Goal: Task Accomplishment & Management: Use online tool/utility

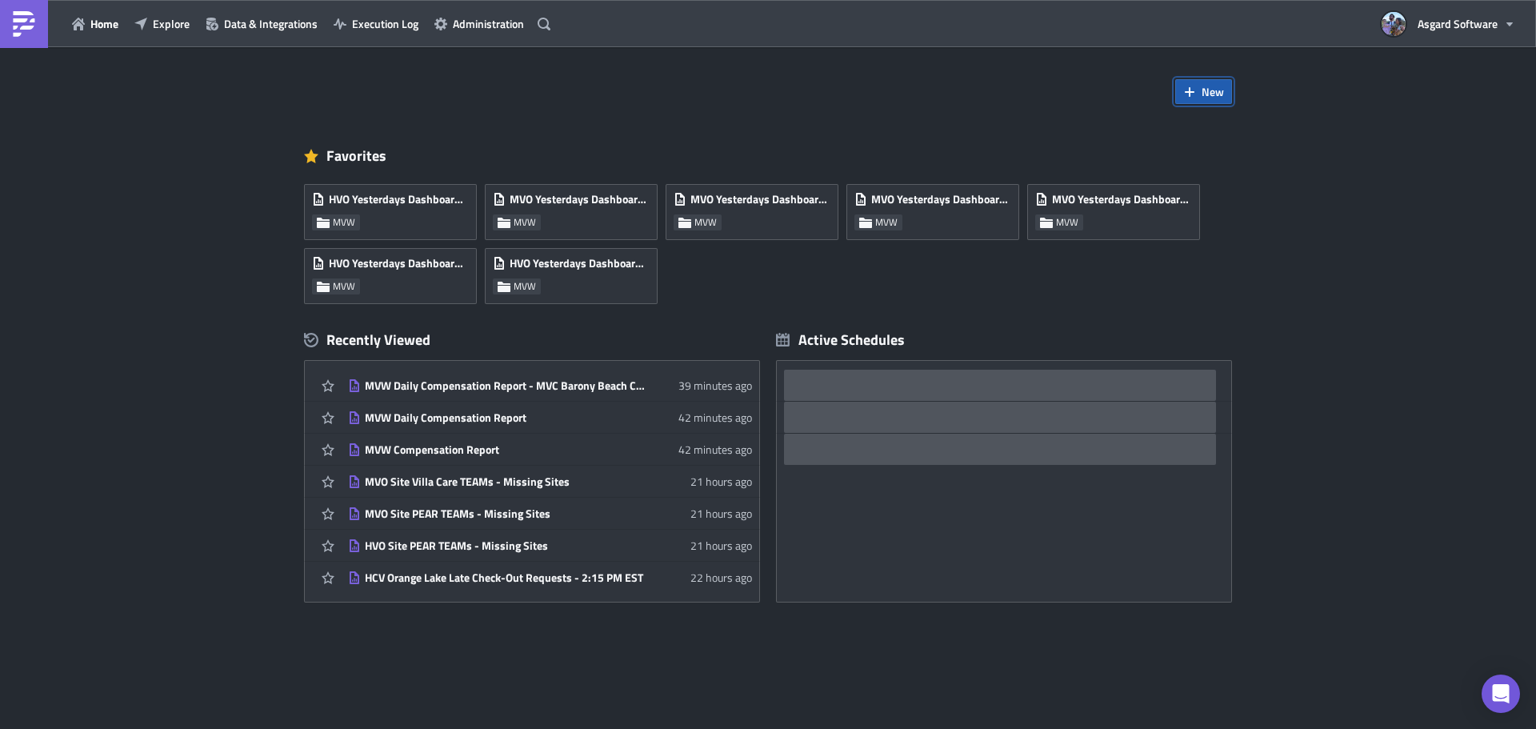
click at [1204, 92] on span "New" at bounding box center [1213, 91] width 22 height 17
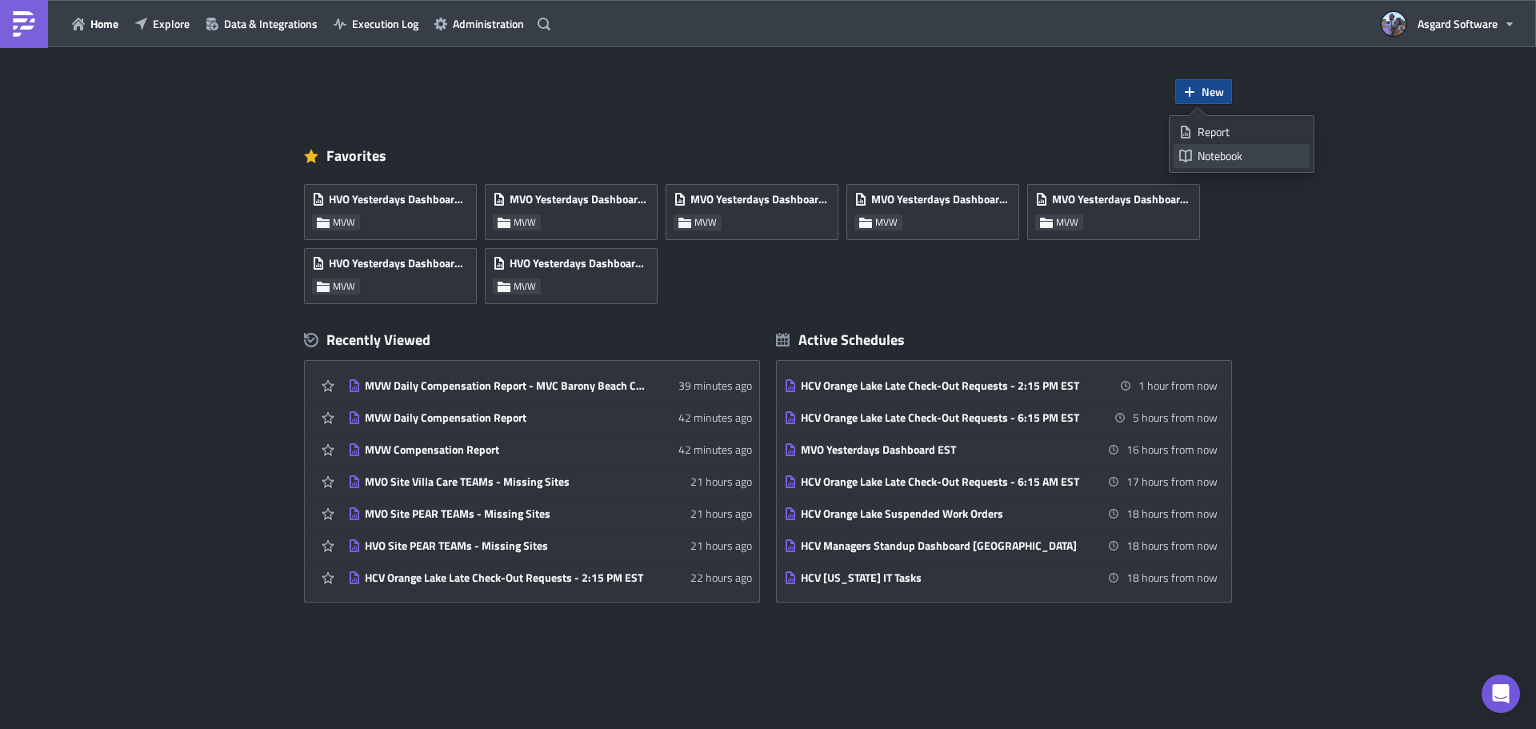
click at [1224, 158] on div "Notebook" at bounding box center [1251, 156] width 106 height 16
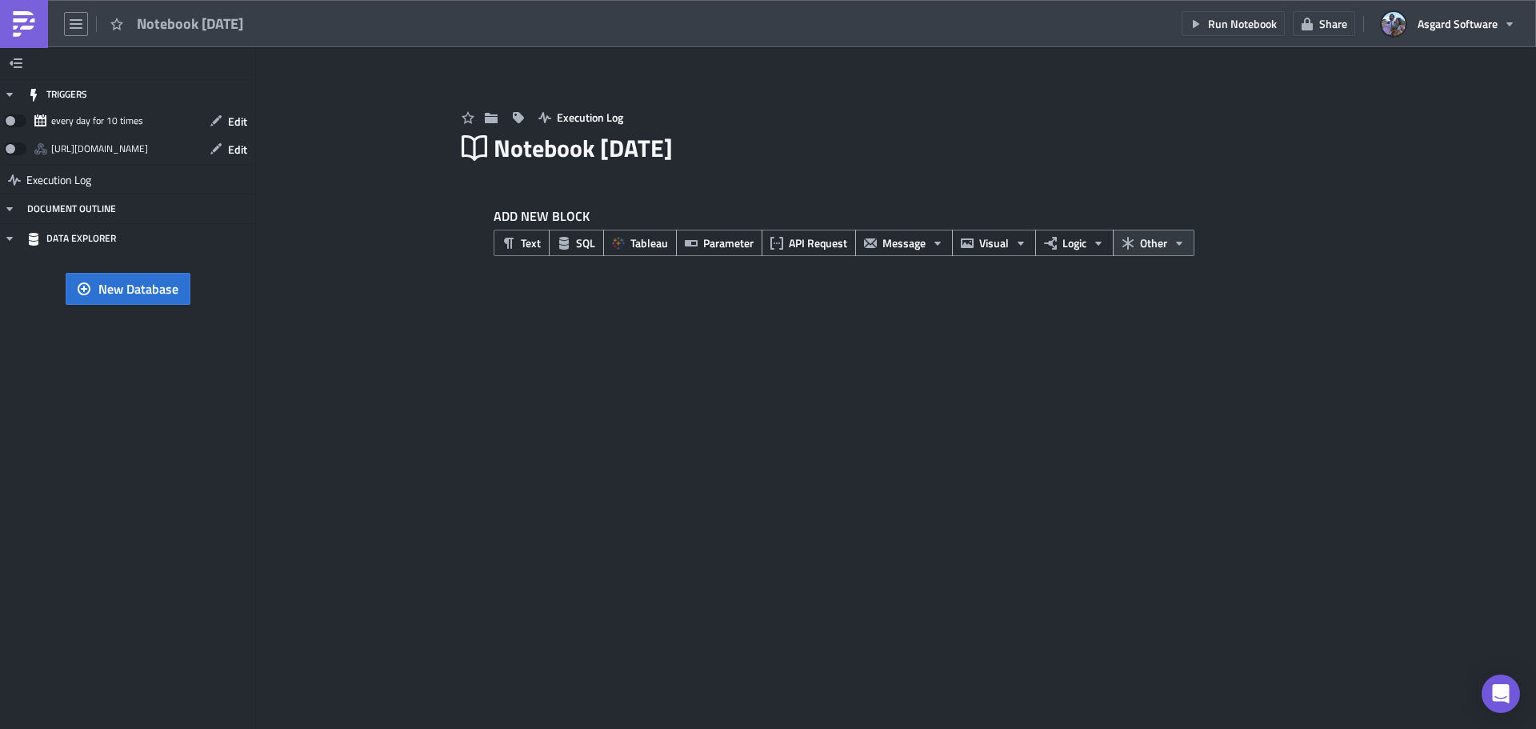
click at [1150, 242] on span "Other" at bounding box center [1153, 242] width 27 height 17
click at [1177, 302] on div "TRIGGERS every day for 10 times Edit https://pushmetrics.io/api/v1/report/OXopa…" at bounding box center [768, 388] width 1536 height 682
click at [1082, 245] on span "Logic" at bounding box center [1074, 242] width 24 height 17
click at [1004, 243] on span "Visual" at bounding box center [994, 242] width 30 height 17
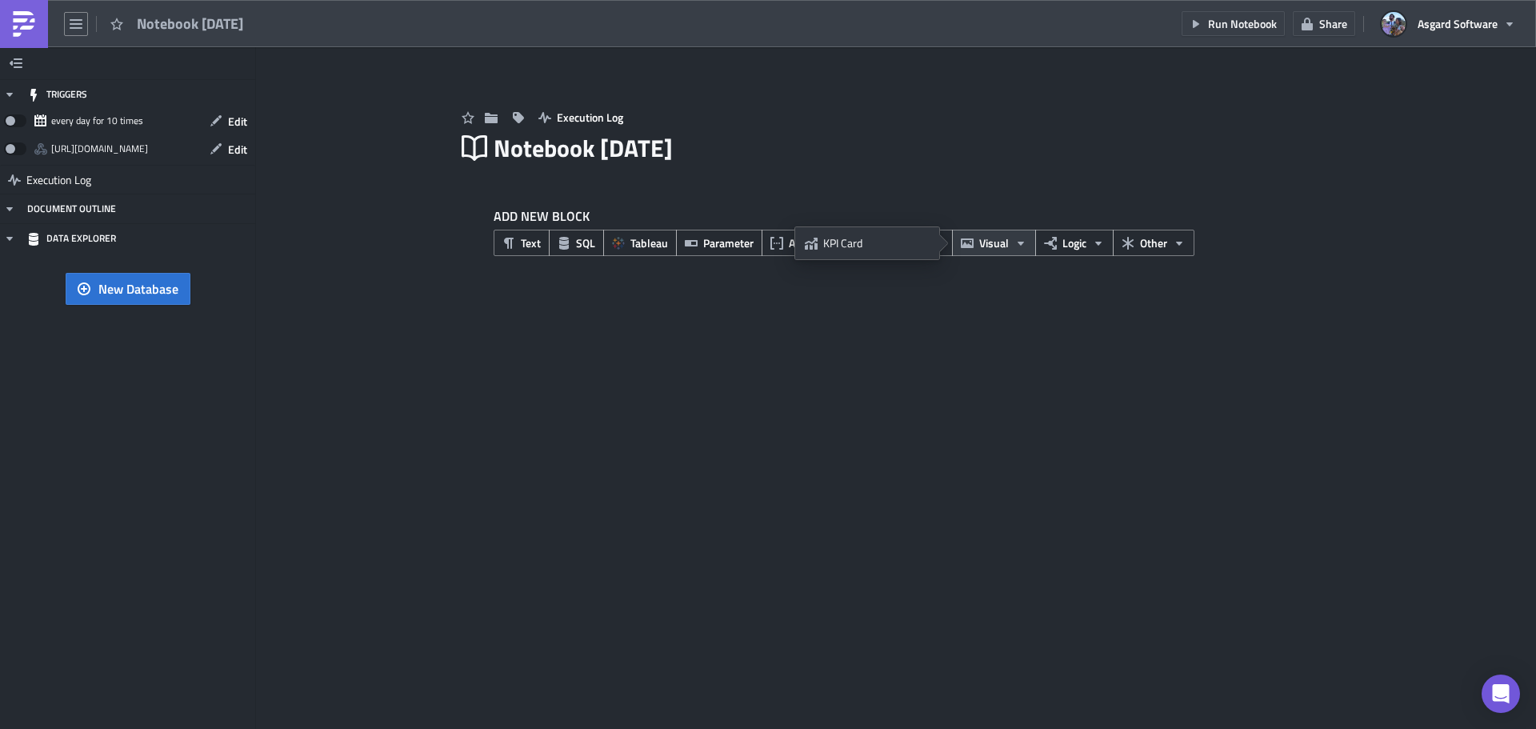
click at [996, 246] on span "Visual" at bounding box center [994, 242] width 30 height 17
click at [918, 243] on span "Message" at bounding box center [903, 242] width 43 height 17
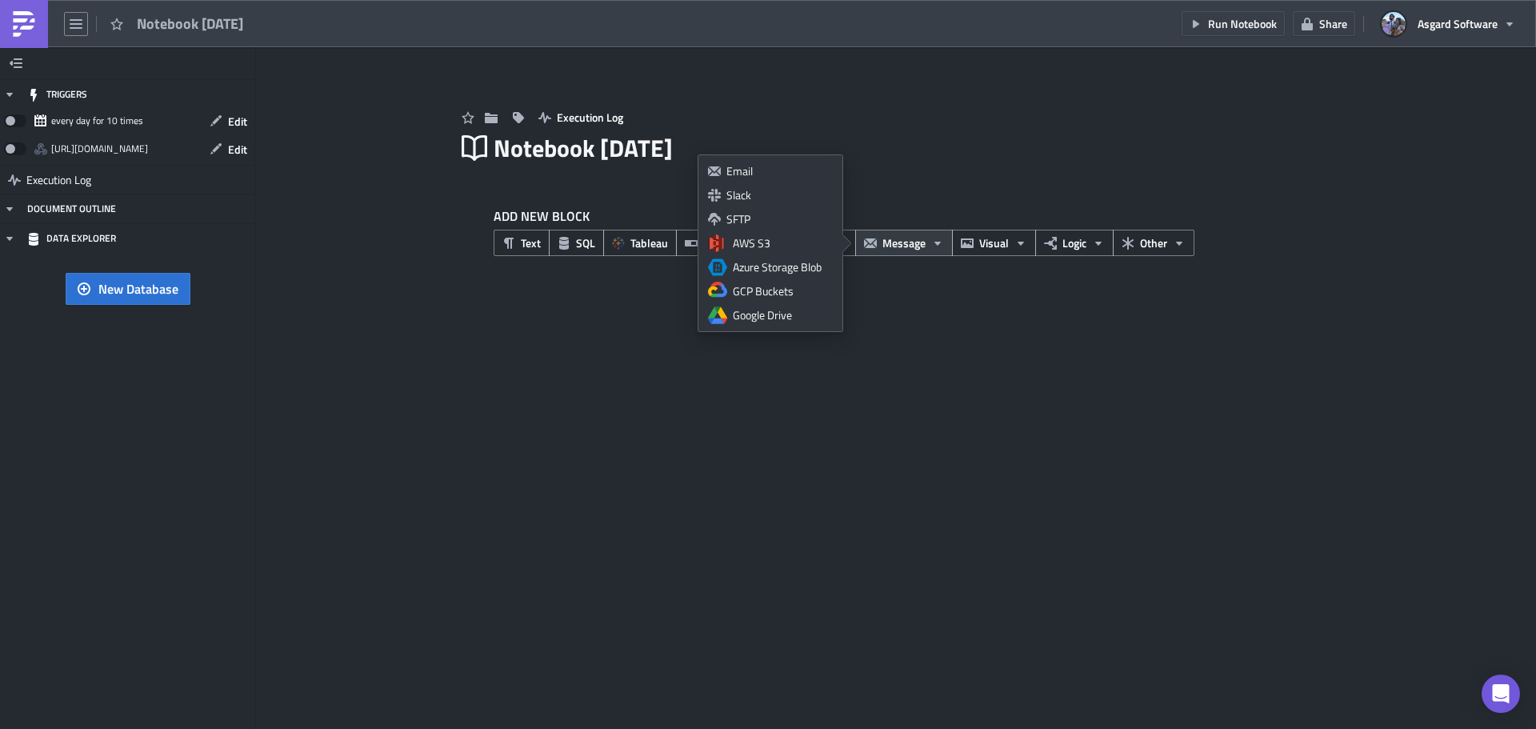
click at [895, 264] on div "ADD NEW BLOCK Text SQL Tableau Parameter API Request Message Visual Logic Other" at bounding box center [896, 237] width 880 height 110
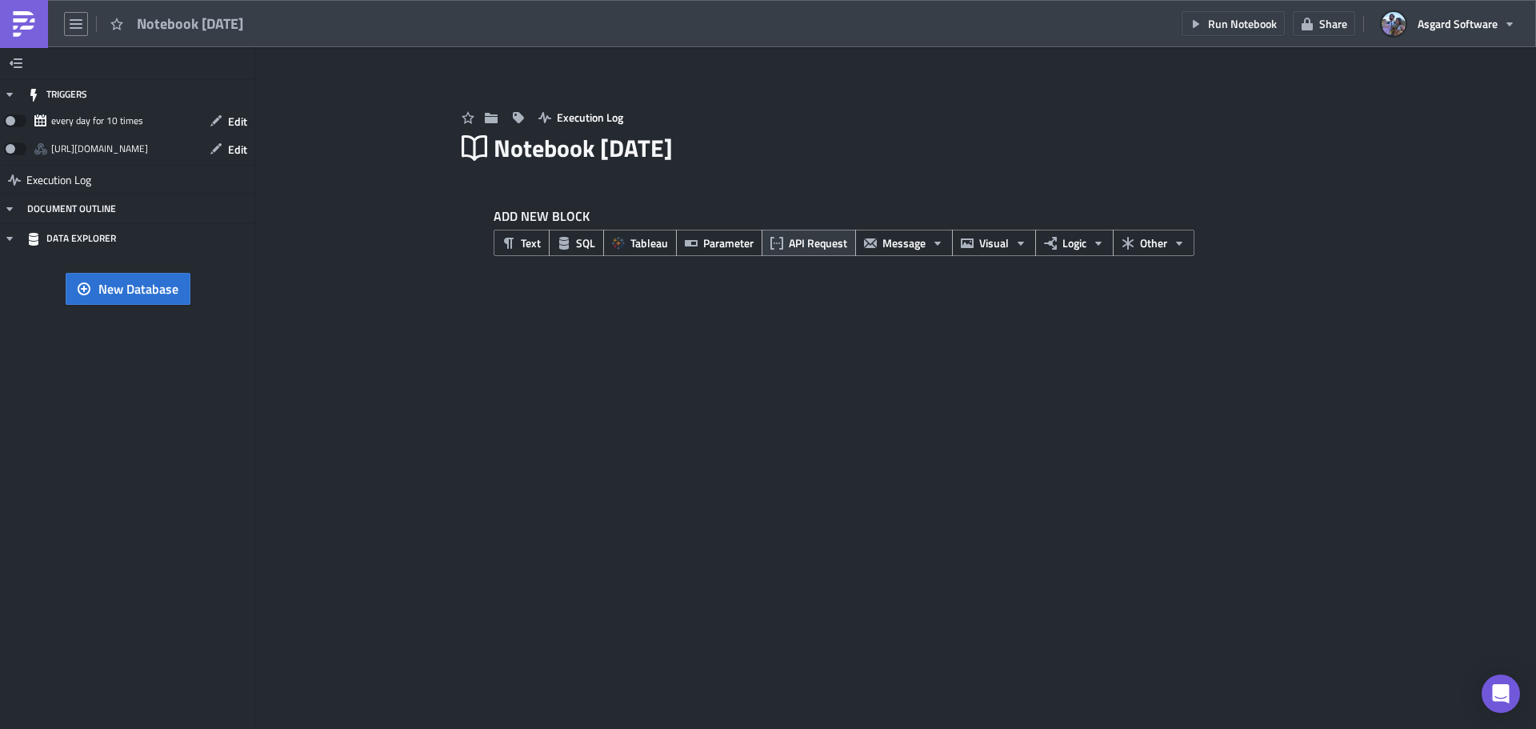
click at [821, 242] on span "API Request" at bounding box center [818, 242] width 58 height 17
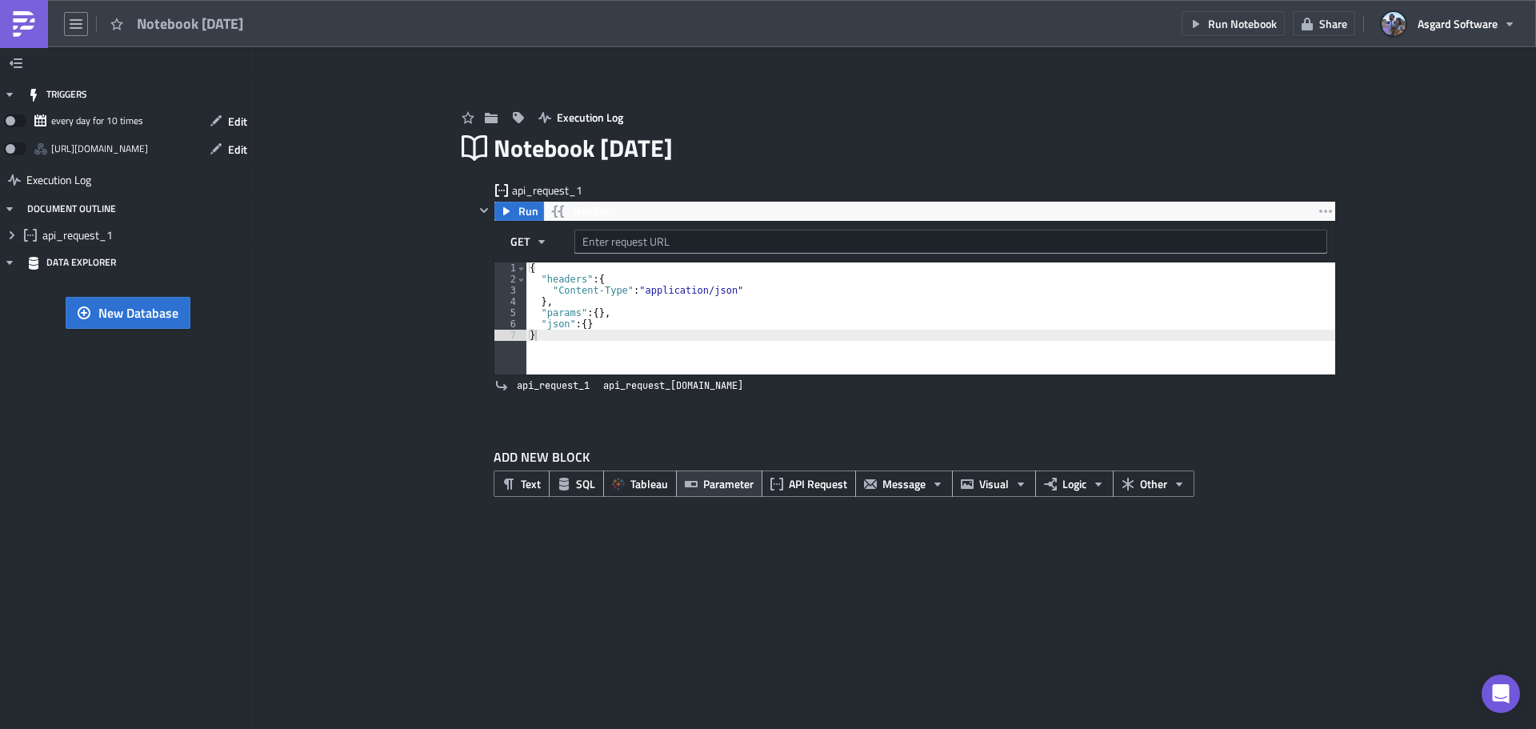
click at [746, 485] on span "Parameter" at bounding box center [728, 483] width 50 height 17
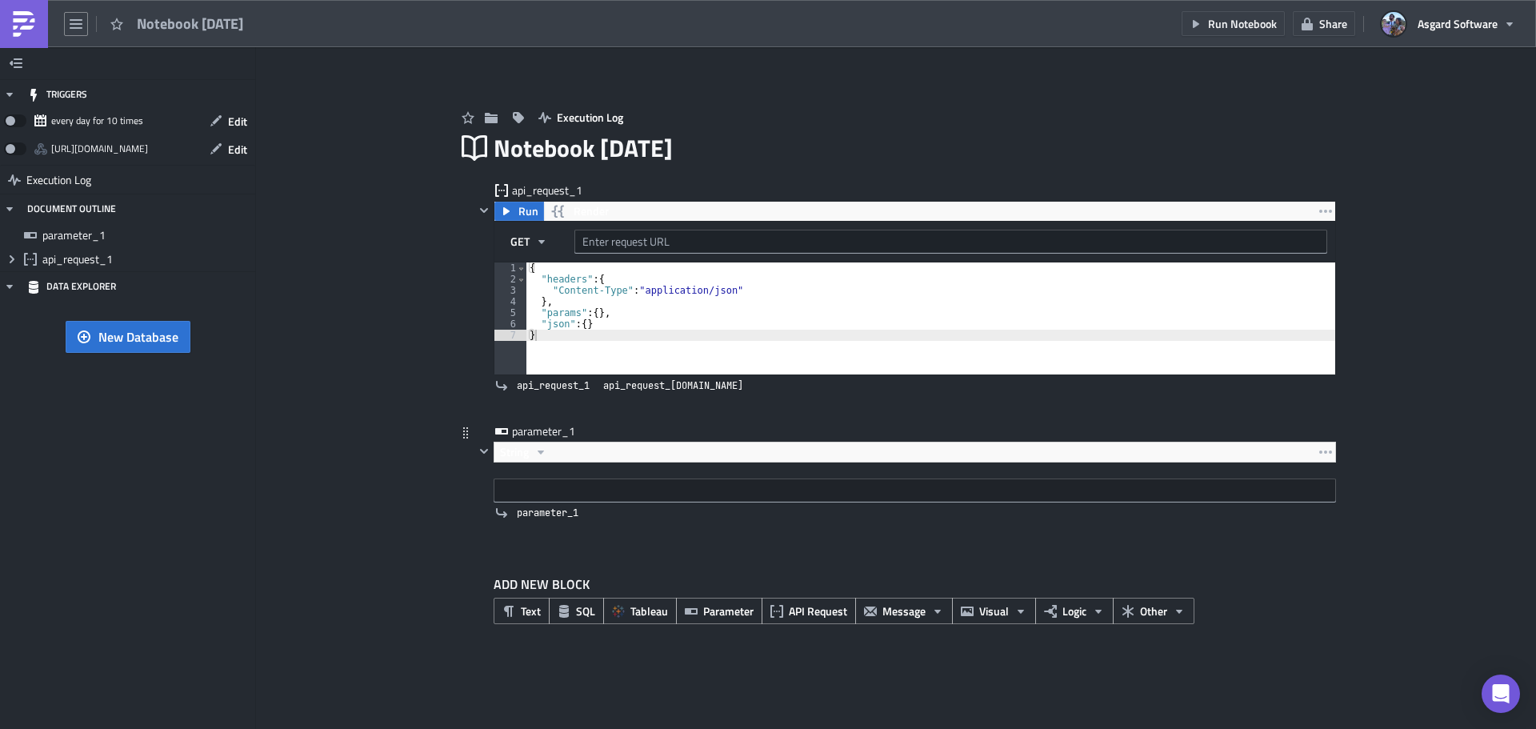
click at [466, 433] on icon at bounding box center [465, 432] width 13 height 13
click at [484, 440] on div "parameter_1" at bounding box center [905, 432] width 862 height 18
click at [482, 451] on icon "button" at bounding box center [484, 451] width 8 height 5
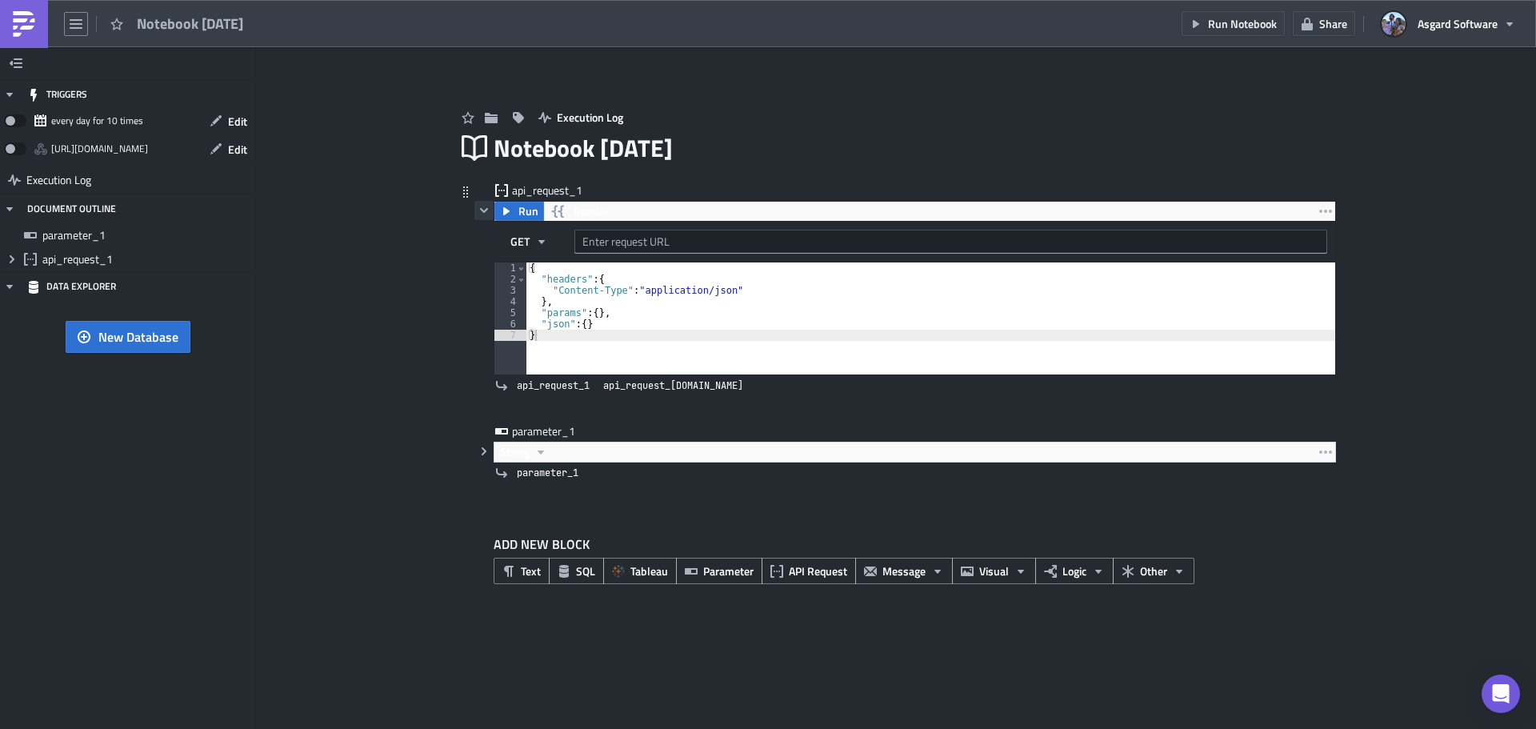
click at [482, 208] on icon "button" at bounding box center [484, 210] width 13 height 13
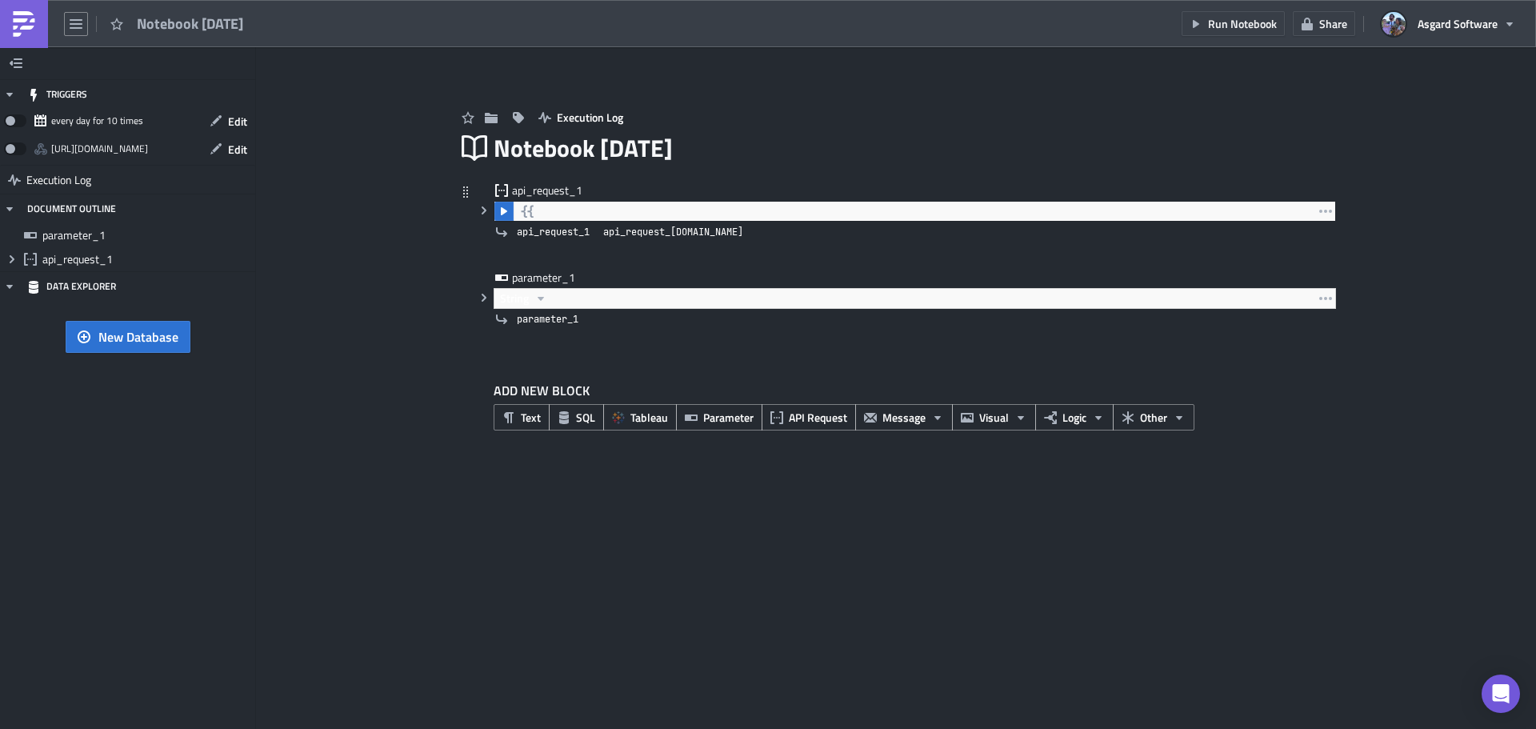
click at [1276, 207] on div at bounding box center [914, 211] width 841 height 19
click at [1325, 214] on icon "button" at bounding box center [1325, 211] width 13 height 13
click at [1321, 278] on div "Remove" at bounding box center [1335, 282] width 106 height 16
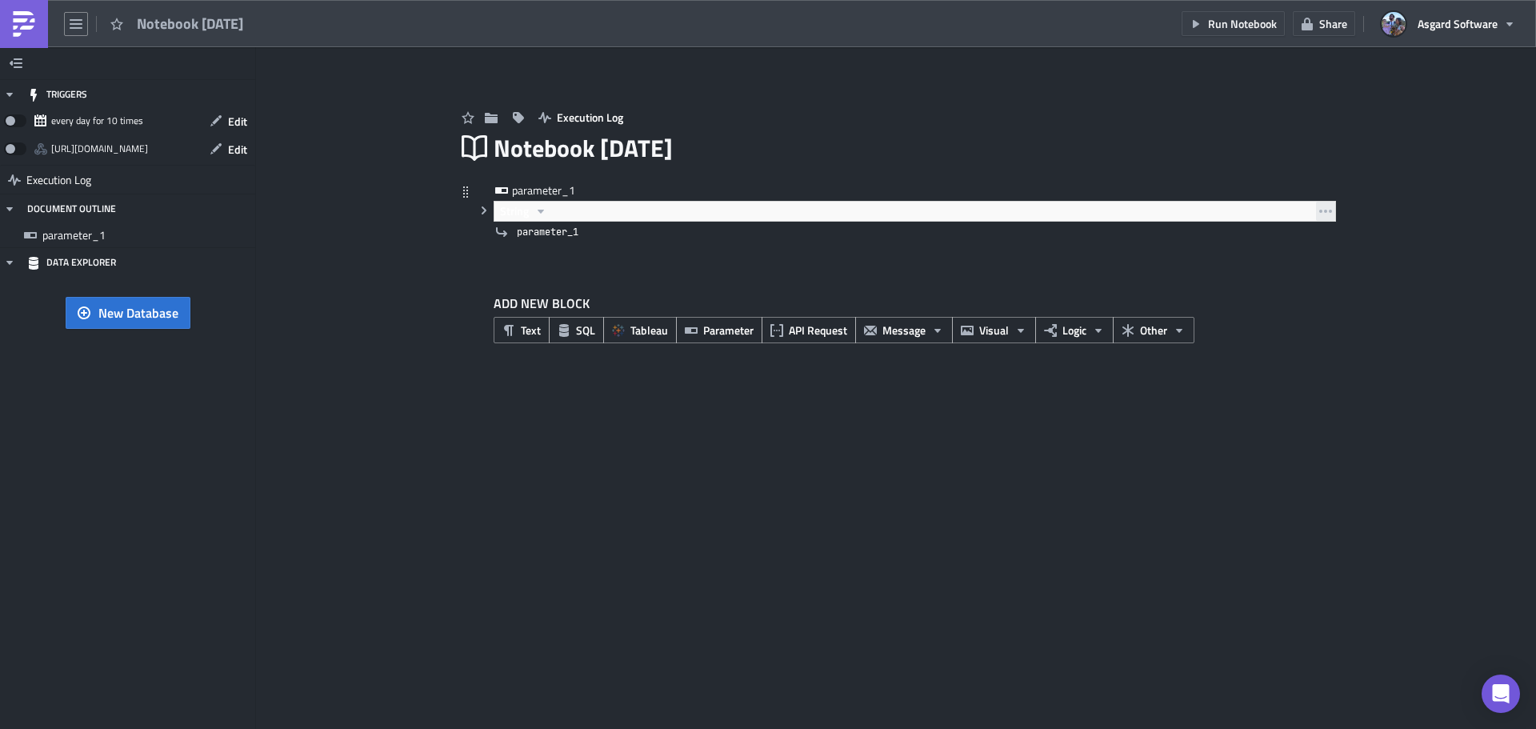
click at [1324, 212] on icon "button" at bounding box center [1325, 211] width 13 height 13
drag, startPoint x: 1337, startPoint y: 276, endPoint x: 1326, endPoint y: 278, distance: 11.5
click at [1337, 277] on div "Remove" at bounding box center [1335, 282] width 106 height 16
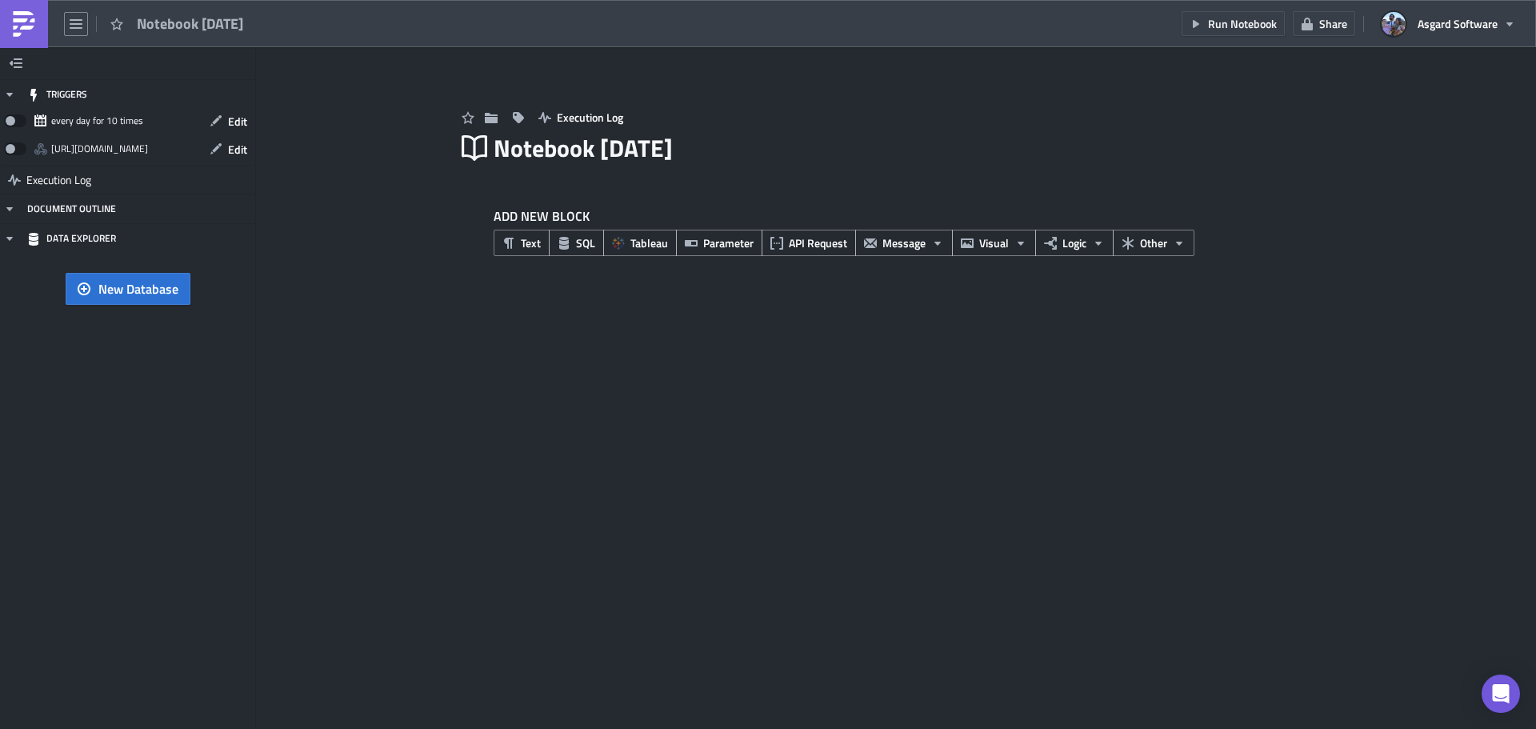
click at [101, 286] on span "New Database" at bounding box center [138, 288] width 80 height 19
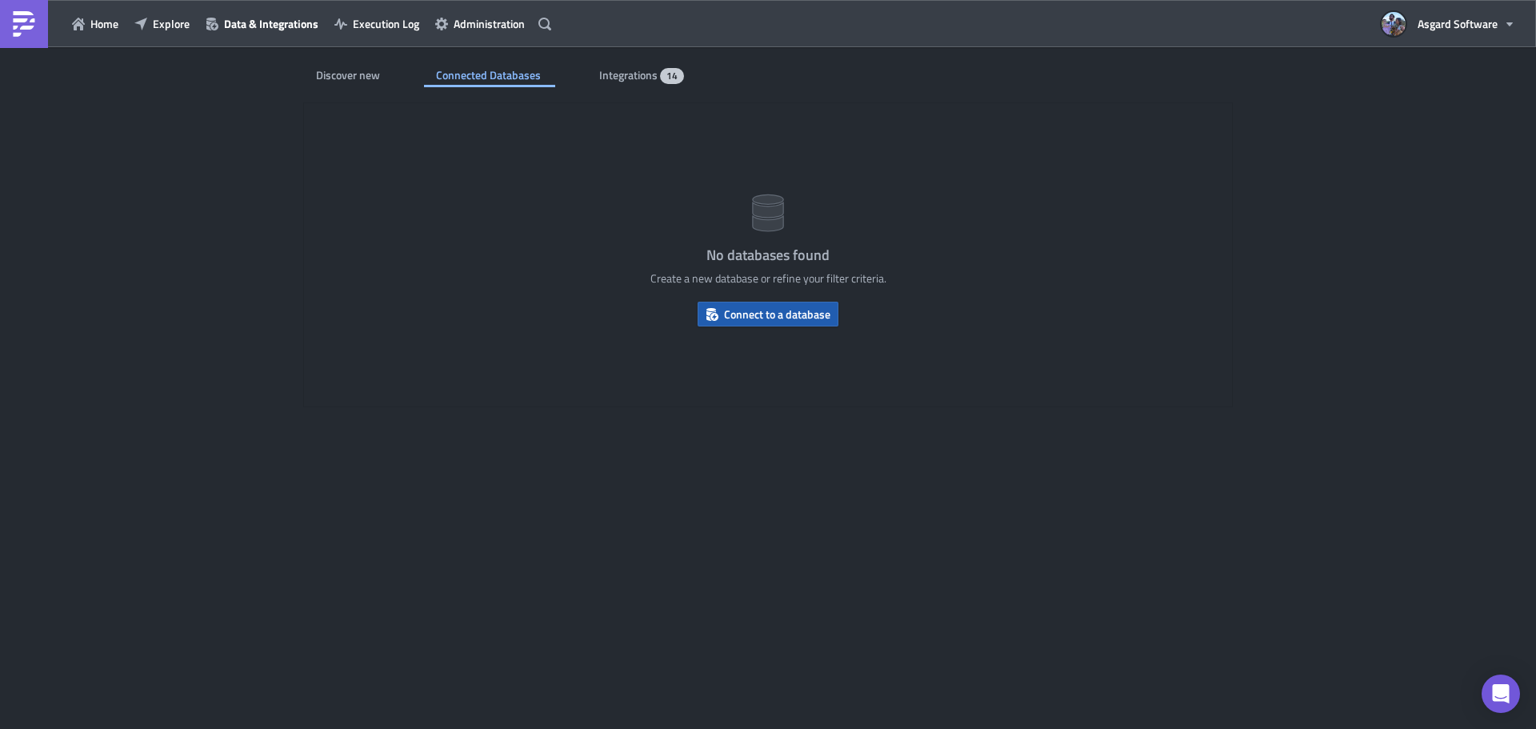
click at [806, 319] on span "Connect to a database" at bounding box center [777, 314] width 106 height 17
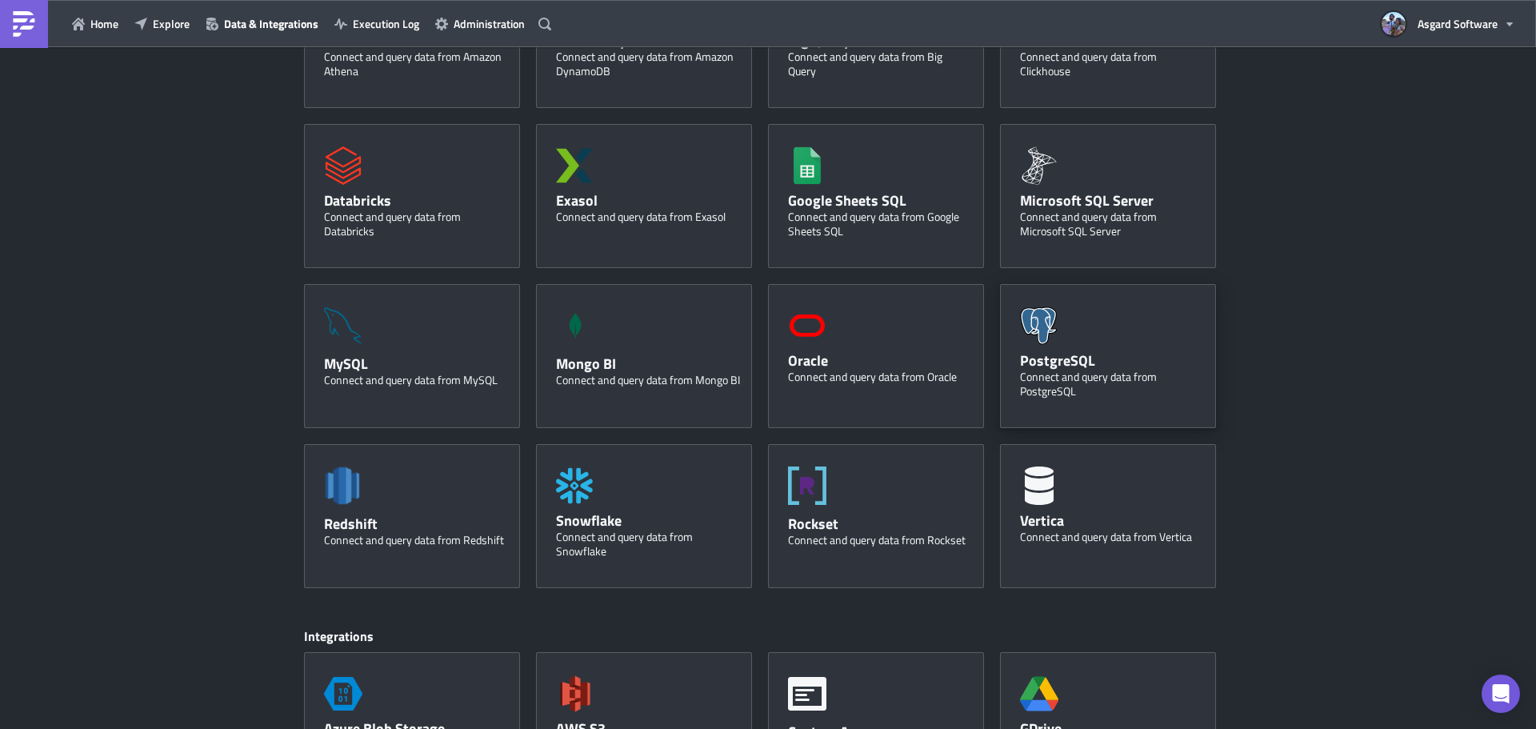
scroll to position [173, 0]
click at [1070, 344] on div "PostgreSQL Connect and query data from PostgreSQL" at bounding box center [1108, 355] width 216 height 144
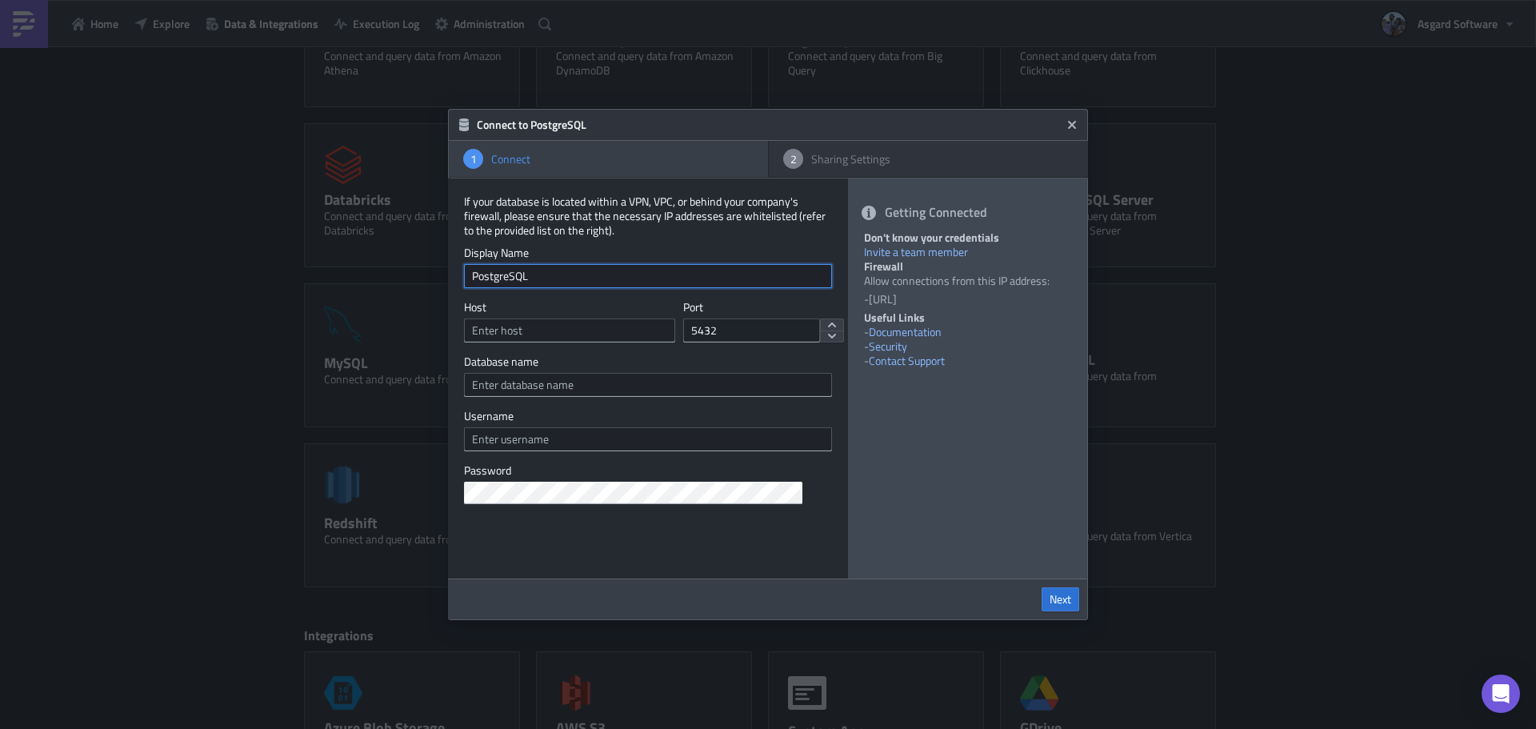
click at [543, 270] on input "PostgreSQL" at bounding box center [648, 276] width 368 height 24
drag, startPoint x: 597, startPoint y: 279, endPoint x: 229, endPoint y: 286, distance: 368.1
click at [235, 286] on div "Connect to PostgreSQL 1 Connect 2 Sharing Settings If your database is located …" at bounding box center [768, 364] width 1536 height 729
type input "Tableau Repo"
click at [583, 330] on input "text" at bounding box center [569, 330] width 211 height 24
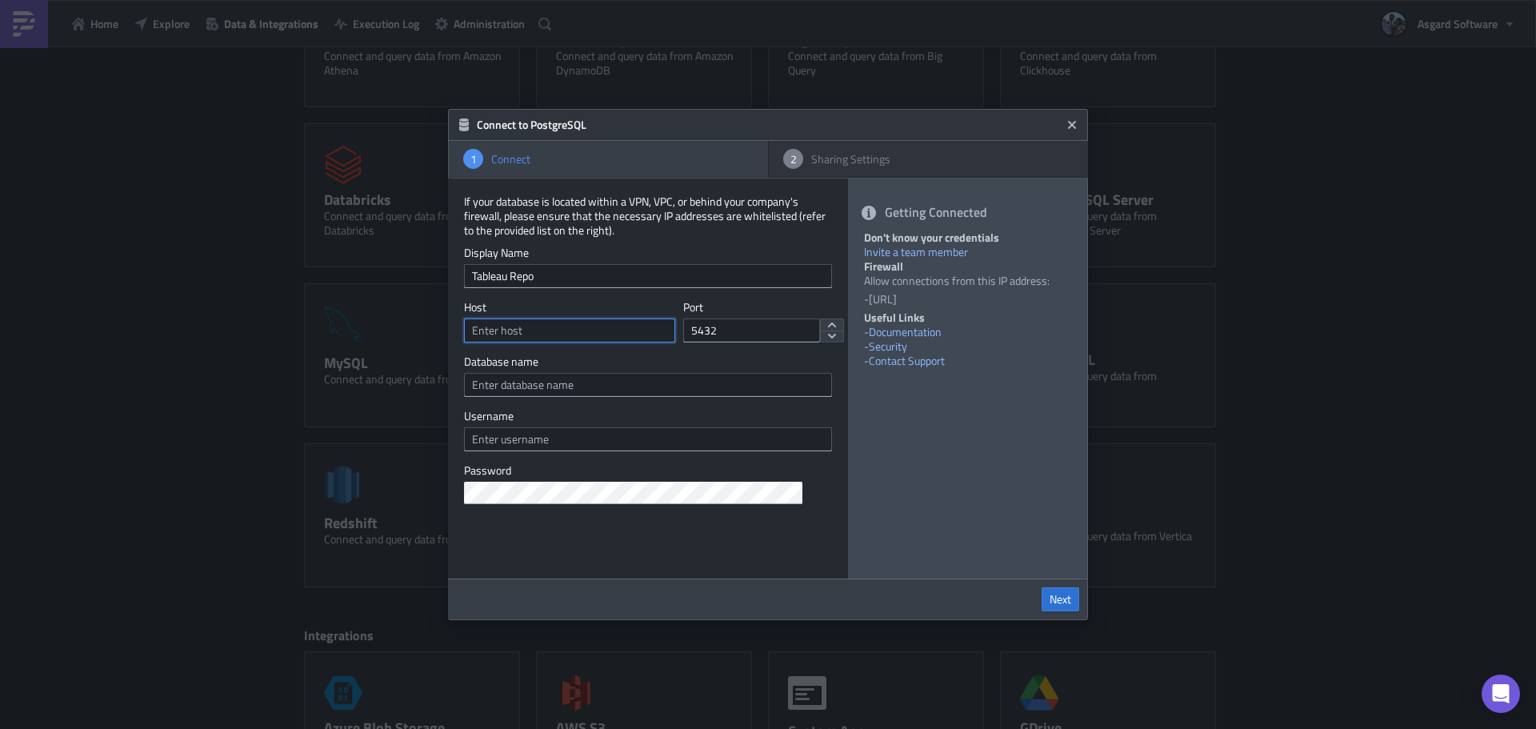
paste input "[TECHNICAL_ID]"
type input "[TECHNICAL_ID]"
drag, startPoint x: 752, startPoint y: 328, endPoint x: 442, endPoint y: 323, distance: 310.4
click at [455, 325] on div "If your database is located within a VPN, VPC, or behind your company's firewal…" at bounding box center [648, 378] width 400 height 400
type input "8060"
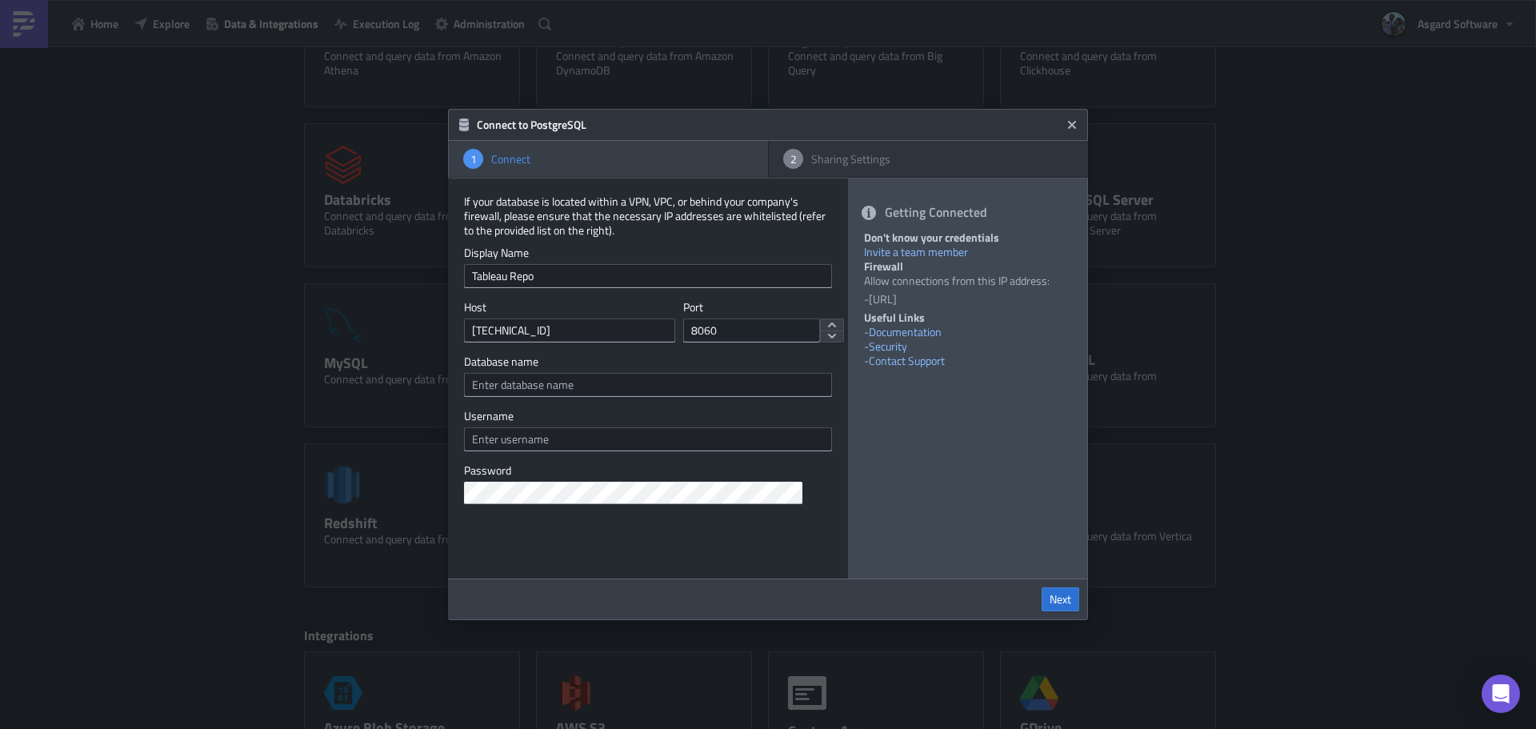
click at [689, 368] on label "Database name" at bounding box center [648, 361] width 368 height 14
click at [598, 382] on input "text" at bounding box center [648, 385] width 368 height 24
paste input "workgroup"
type input "workgroup"
drag, startPoint x: 634, startPoint y: 441, endPoint x: 654, endPoint y: 446, distance: 21.3
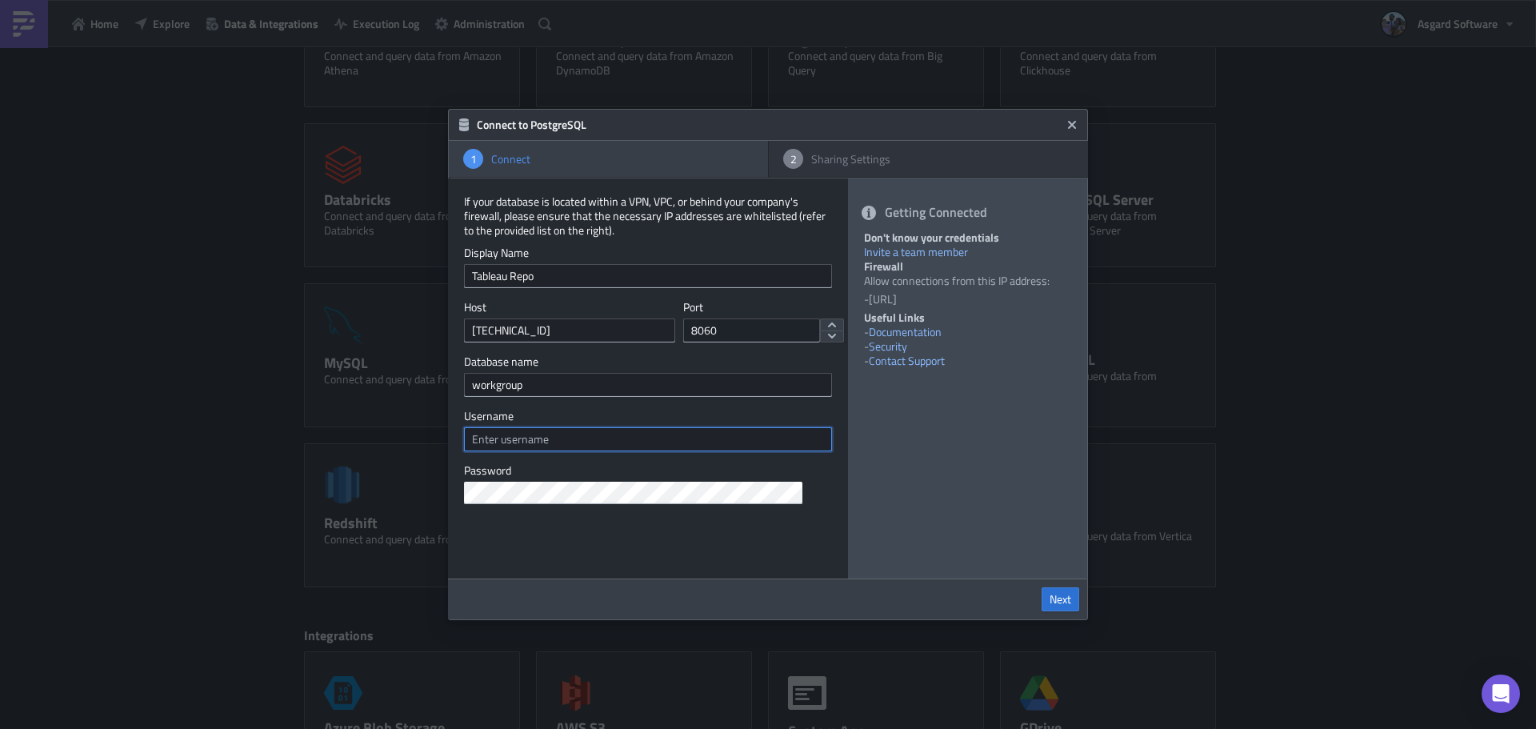
click at [634, 441] on input "text" at bounding box center [648, 439] width 368 height 24
paste input "readonly"
type input "readonly"
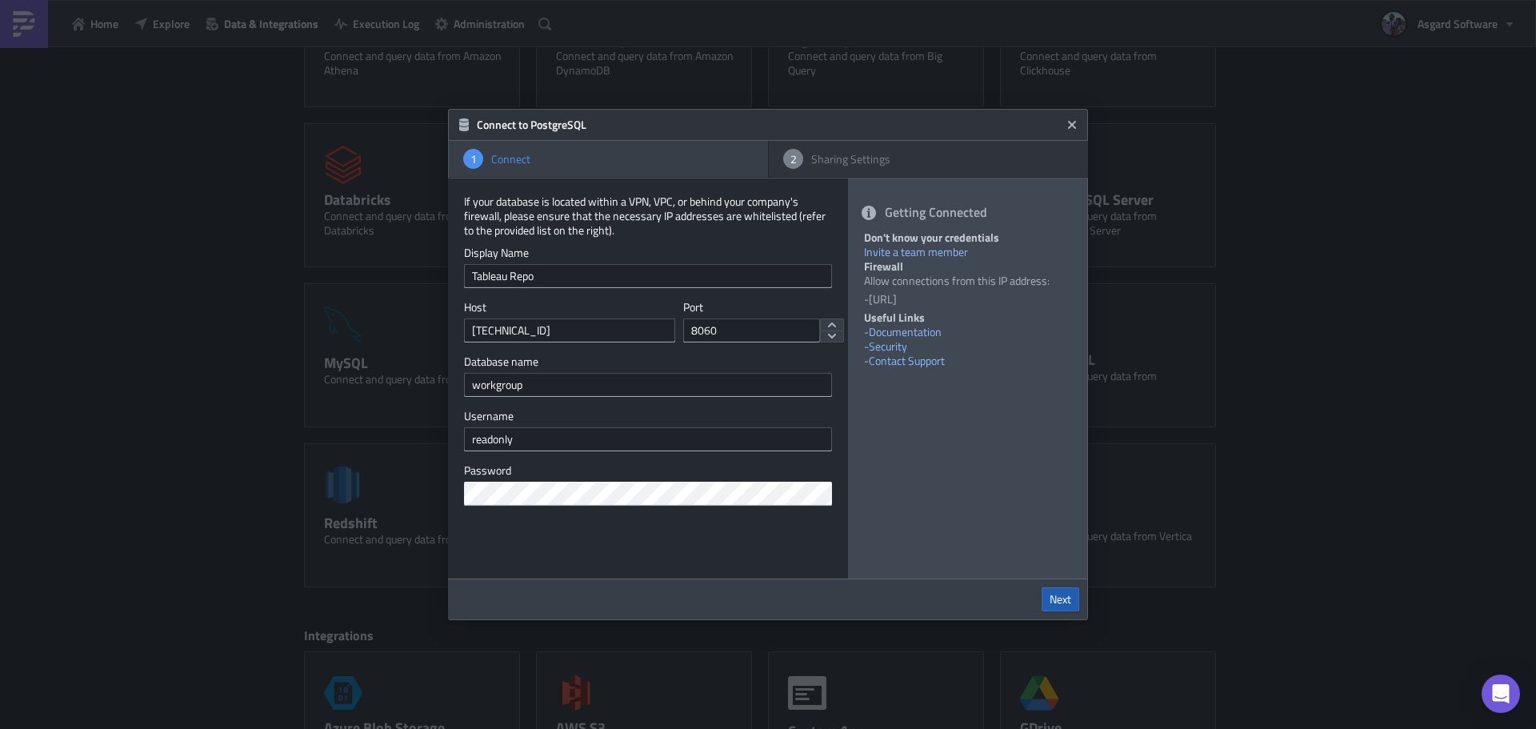
click at [1069, 603] on span "Next" at bounding box center [1061, 599] width 22 height 14
click at [578, 560] on div "If your database is located within a VPN, VPC, or behind your company's firewal…" at bounding box center [648, 378] width 400 height 400
click at [1072, 126] on icon "Close" at bounding box center [1072, 125] width 8 height 8
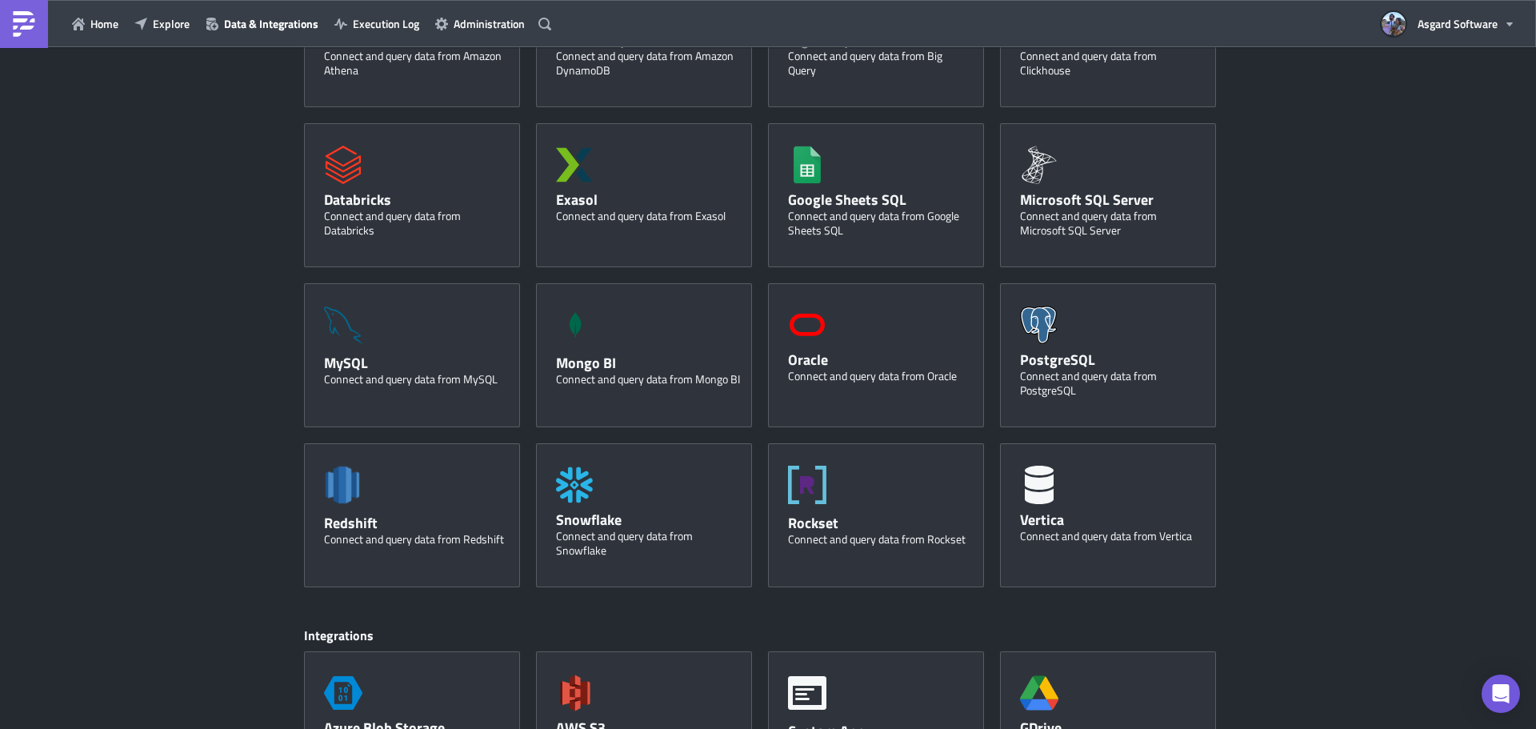
click at [1359, 218] on div "Discover new Connected Databases Integrations 14 SQL Databases Amazon Athena Co…" at bounding box center [768, 502] width 1536 height 1257
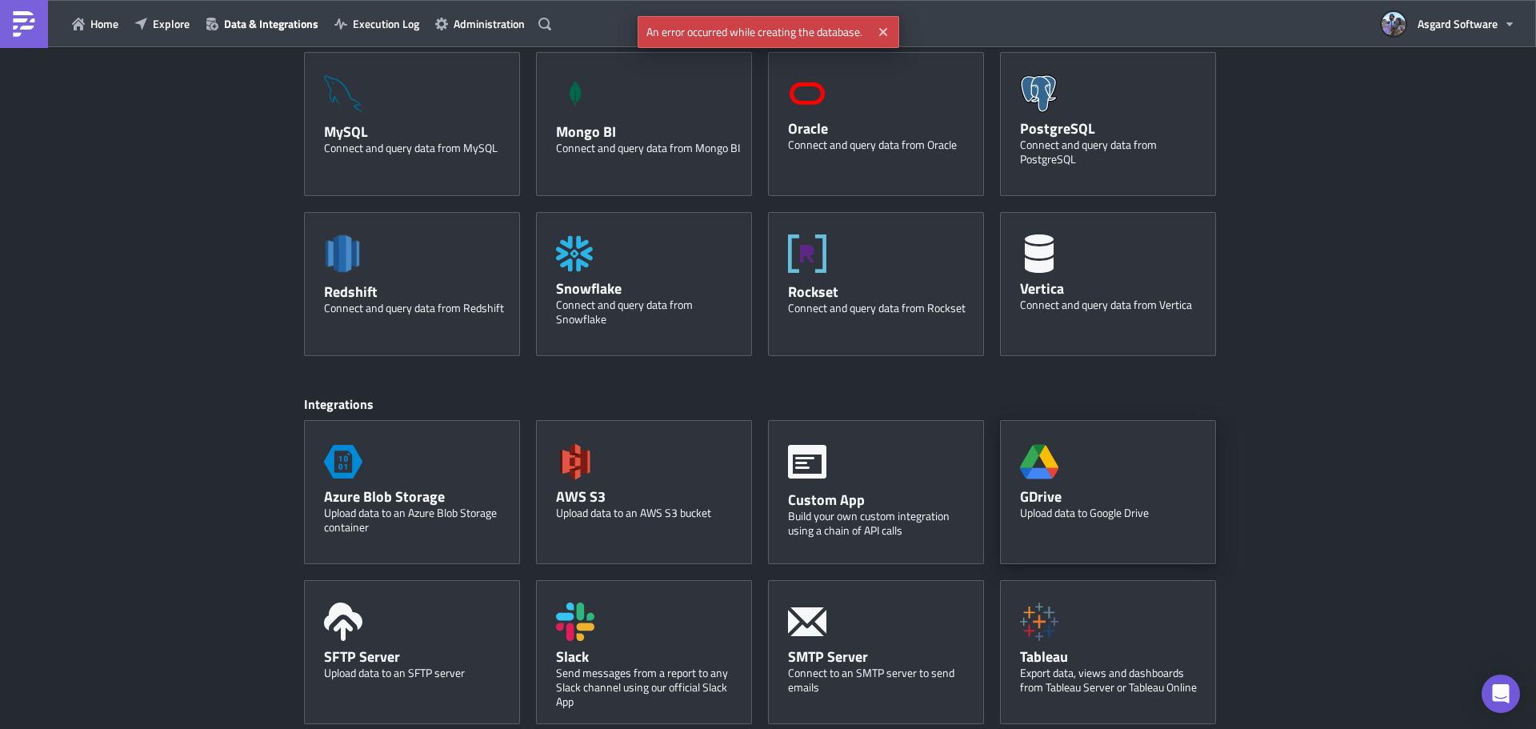
scroll to position [413, 0]
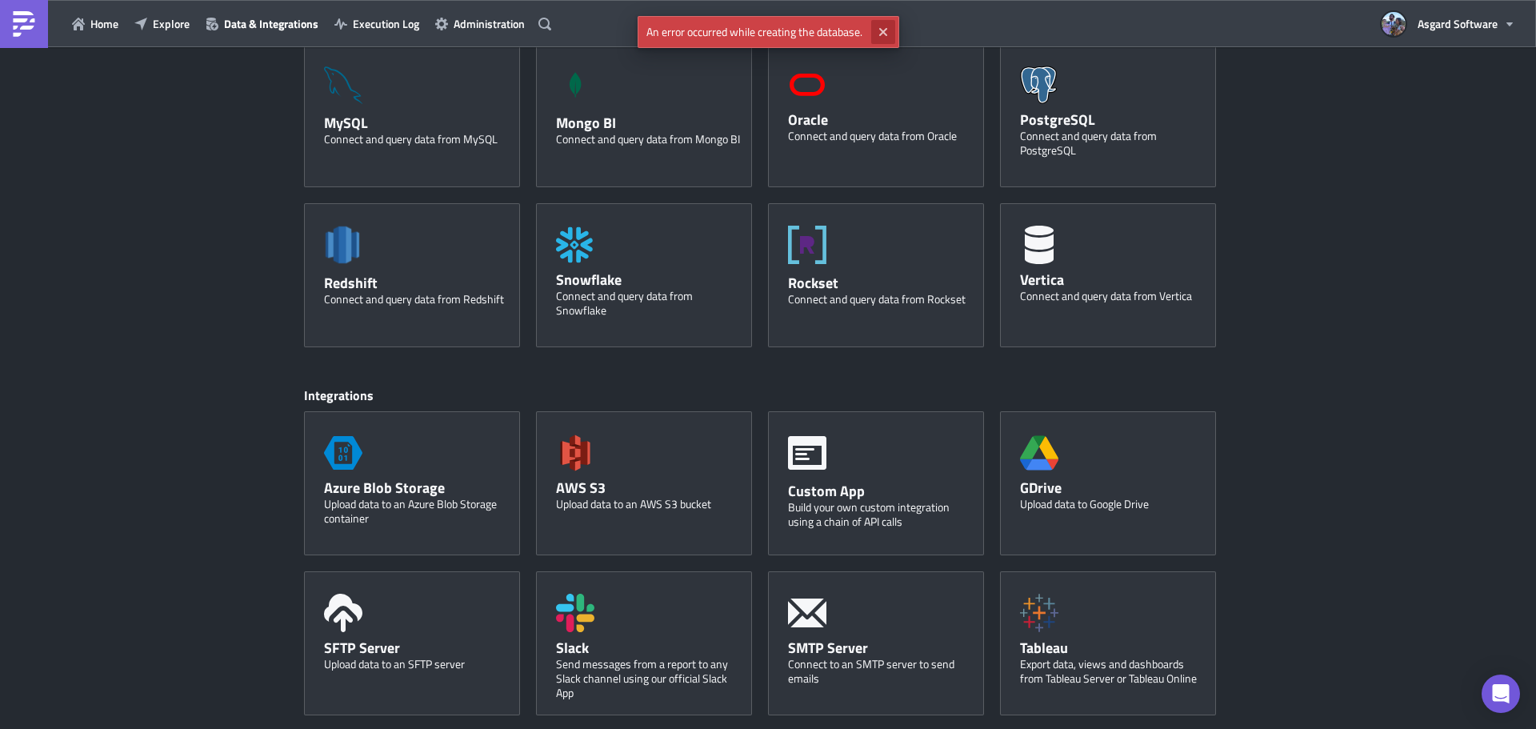
click at [878, 34] on icon "Close" at bounding box center [883, 32] width 13 height 13
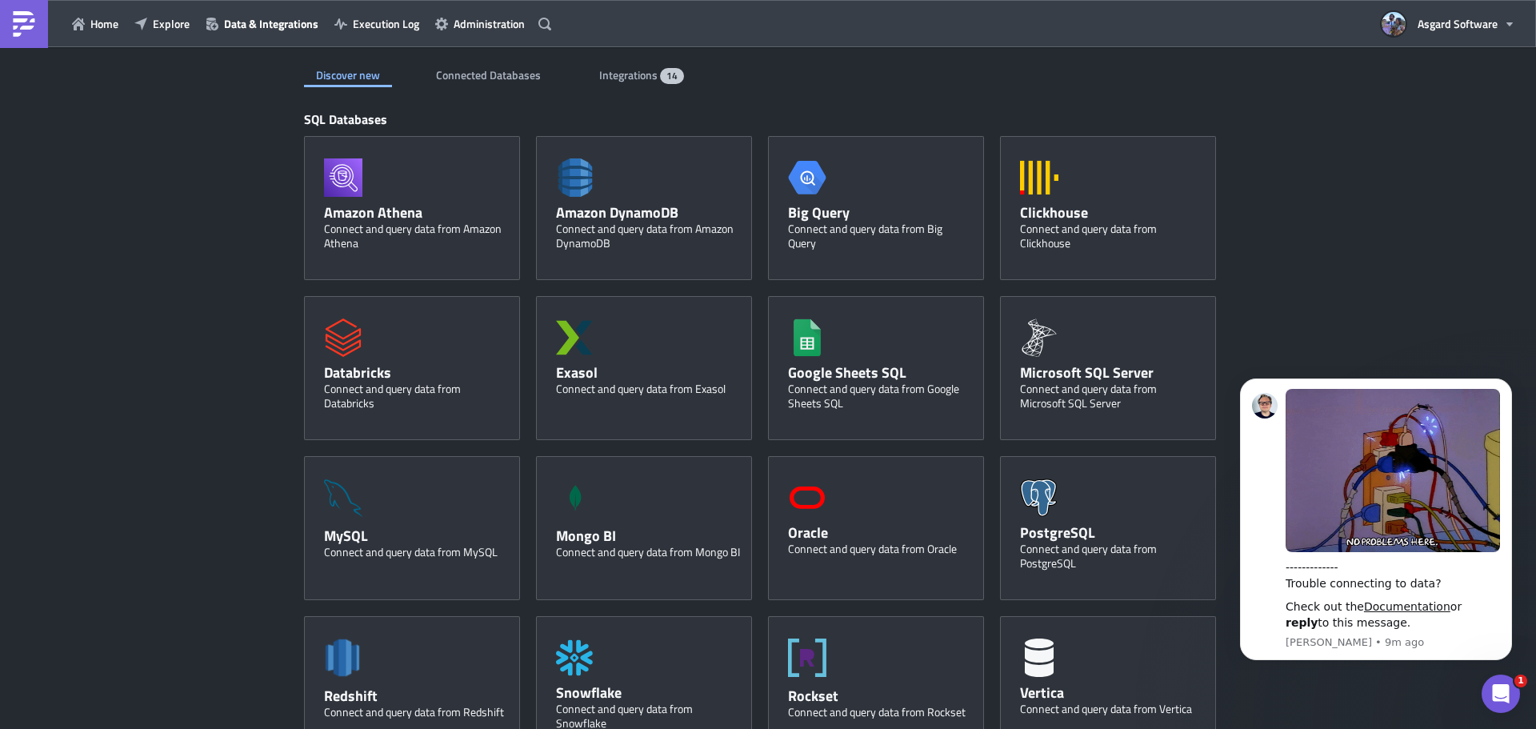
scroll to position [0, 0]
